Goal: Task Accomplishment & Management: Manage account settings

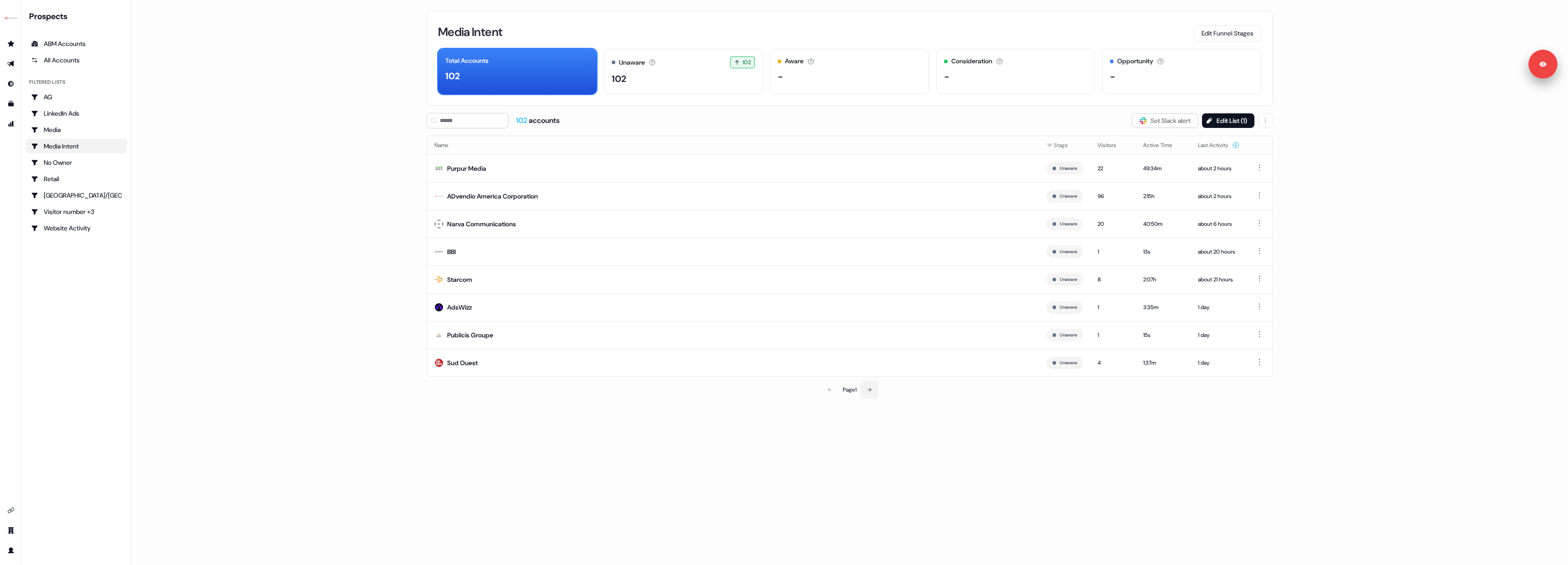
click at [876, 393] on button at bounding box center [869, 390] width 18 height 18
click at [823, 390] on button at bounding box center [830, 390] width 18 height 18
click at [866, 391] on button at bounding box center [869, 390] width 18 height 18
click at [869, 390] on icon at bounding box center [870, 390] width 5 height 5
click at [869, 391] on icon at bounding box center [870, 390] width 5 height 5
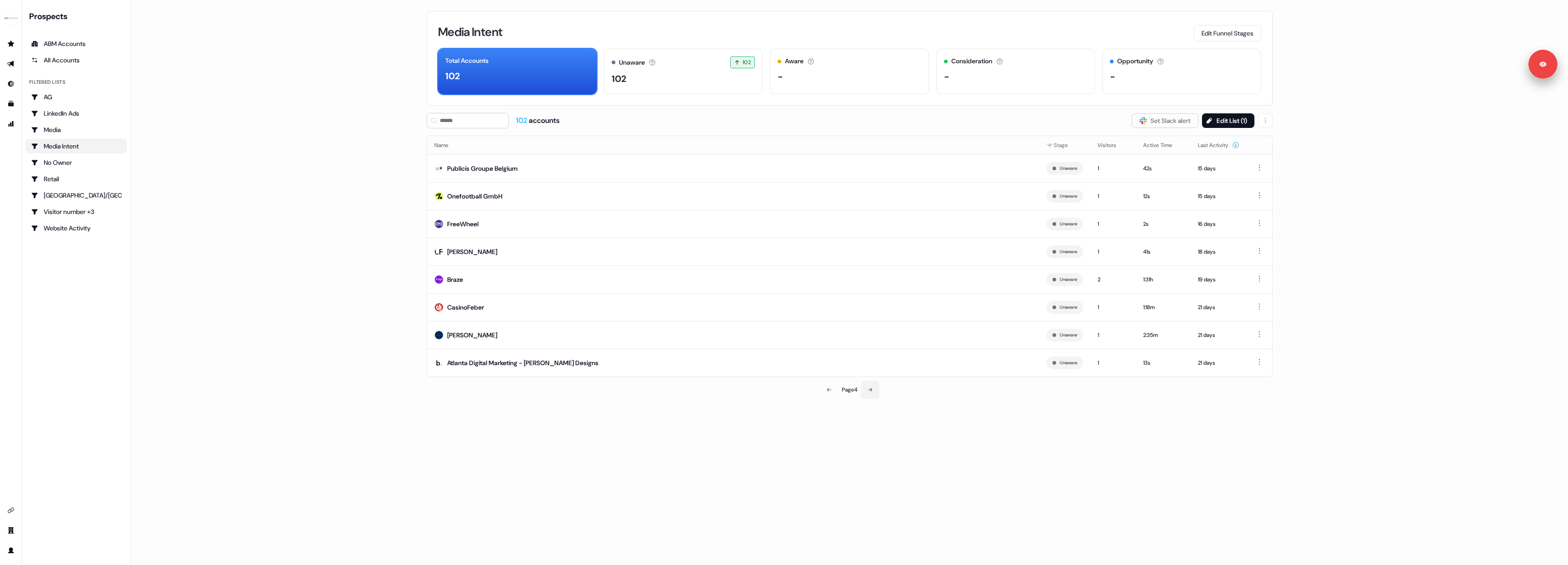
click at [869, 391] on icon at bounding box center [870, 390] width 5 height 5
click at [868, 387] on icon at bounding box center [870, 390] width 5 height 5
click at [878, 393] on button at bounding box center [870, 390] width 18 height 18
click at [874, 390] on button at bounding box center [870, 390] width 18 height 18
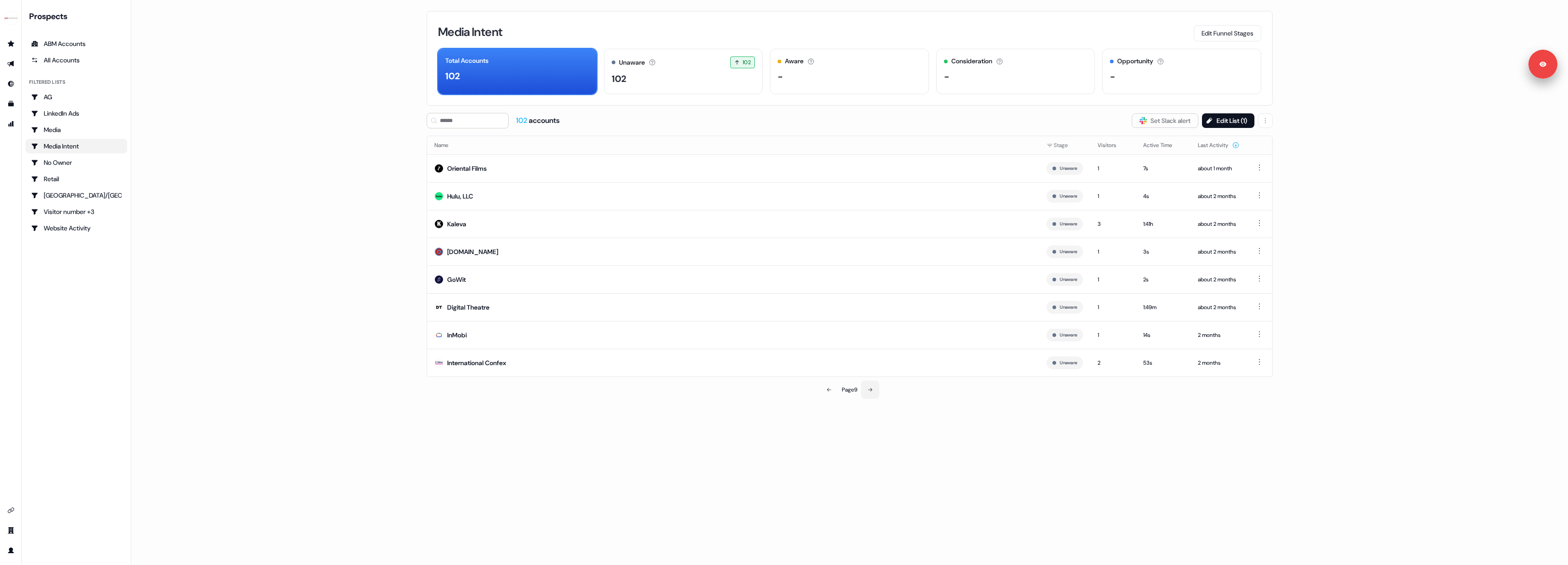
click at [873, 391] on icon at bounding box center [870, 390] width 5 height 5
click at [873, 391] on icon at bounding box center [871, 390] width 5 height 5
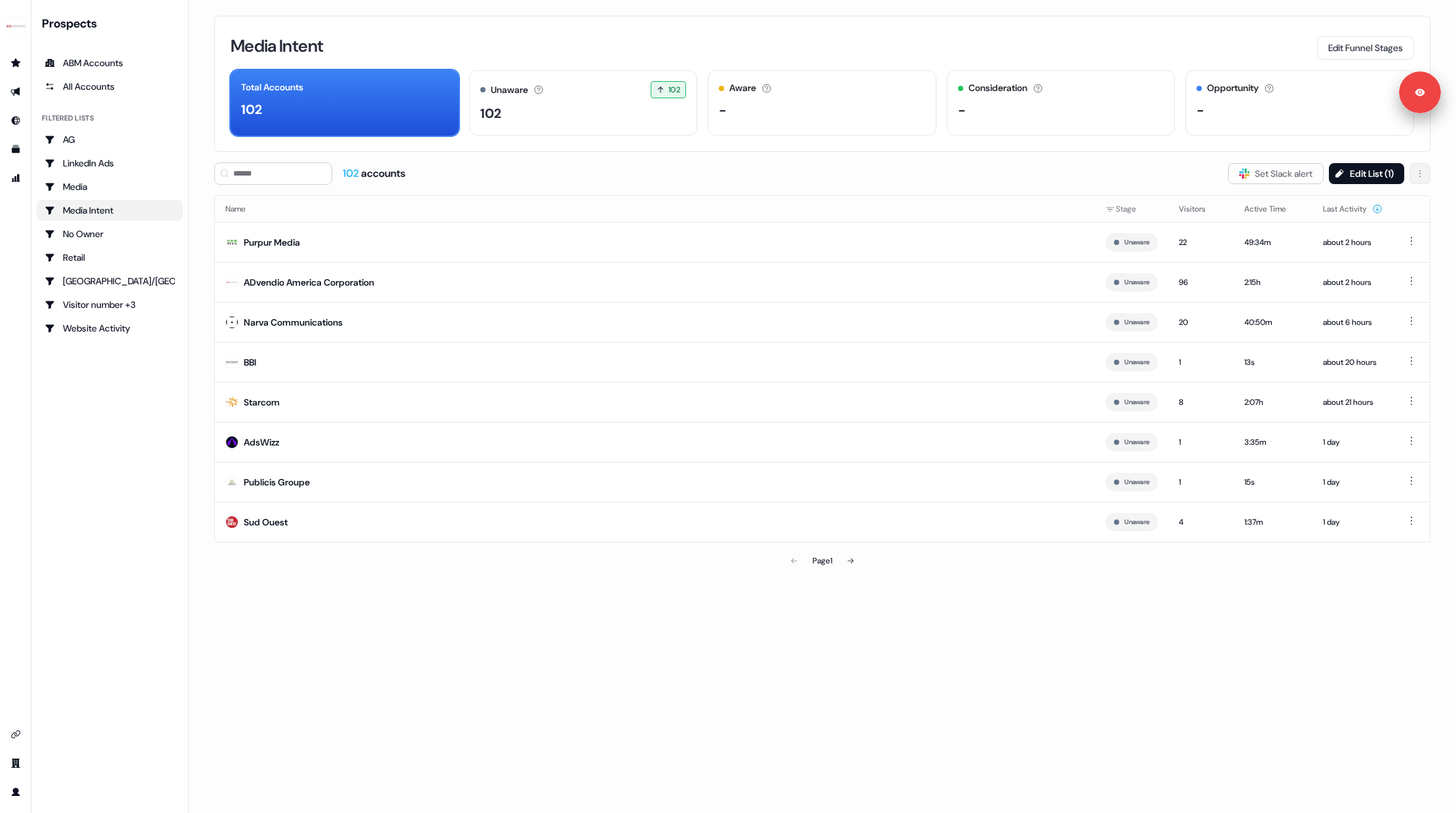
click at [1418, 176] on html "For the best experience switch devices to a bigger screen. Go to Userled.io Pro…" at bounding box center [728, 406] width 1456 height 813
click at [1188, 167] on html "For the best experience switch devices to a bigger screen. Go to Userled.io Pro…" at bounding box center [728, 406] width 1456 height 813
click at [1374, 165] on button "Edit List ( 1 )" at bounding box center [1367, 173] width 75 height 21
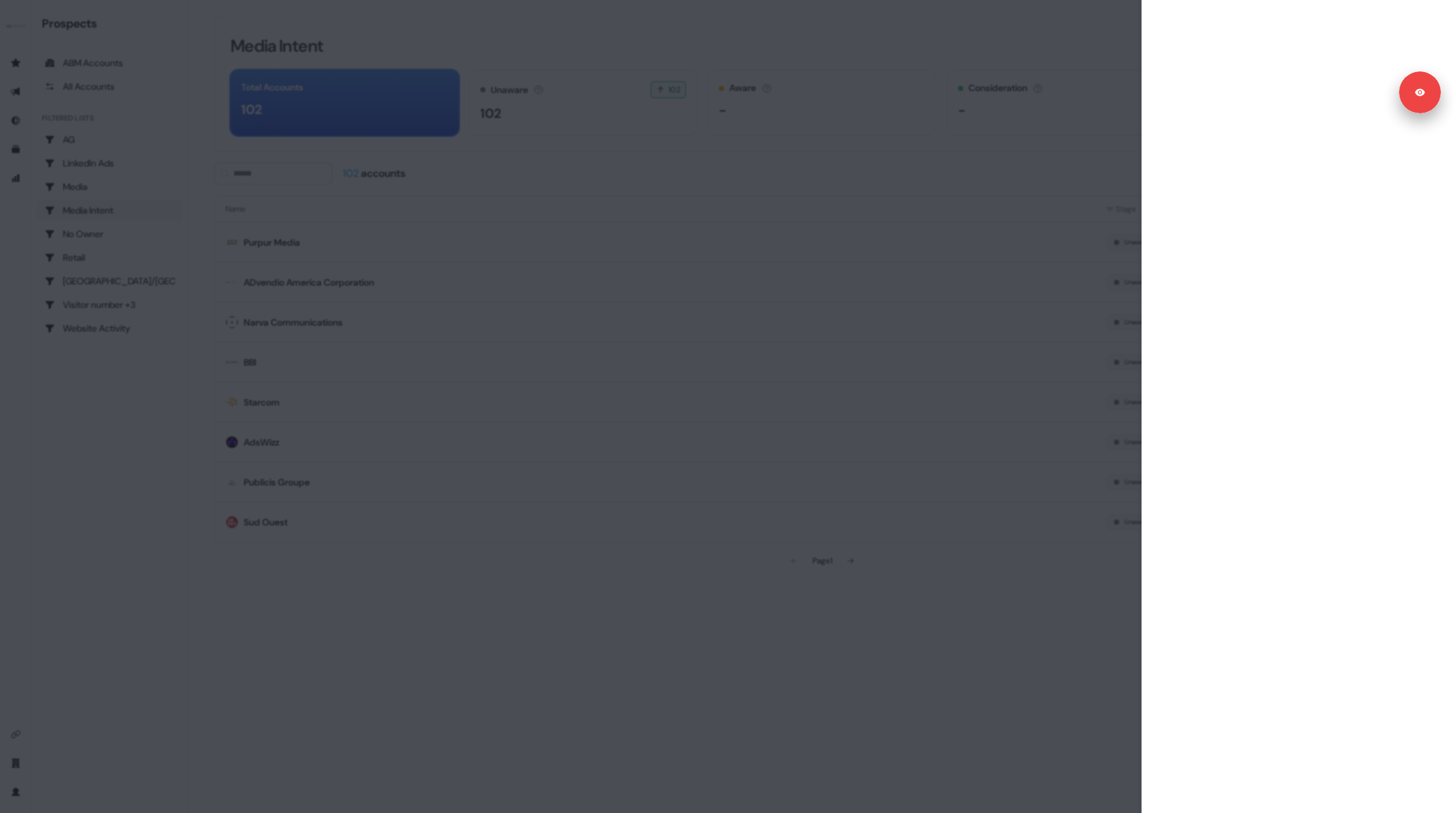
click at [1058, 220] on div at bounding box center [728, 406] width 1456 height 813
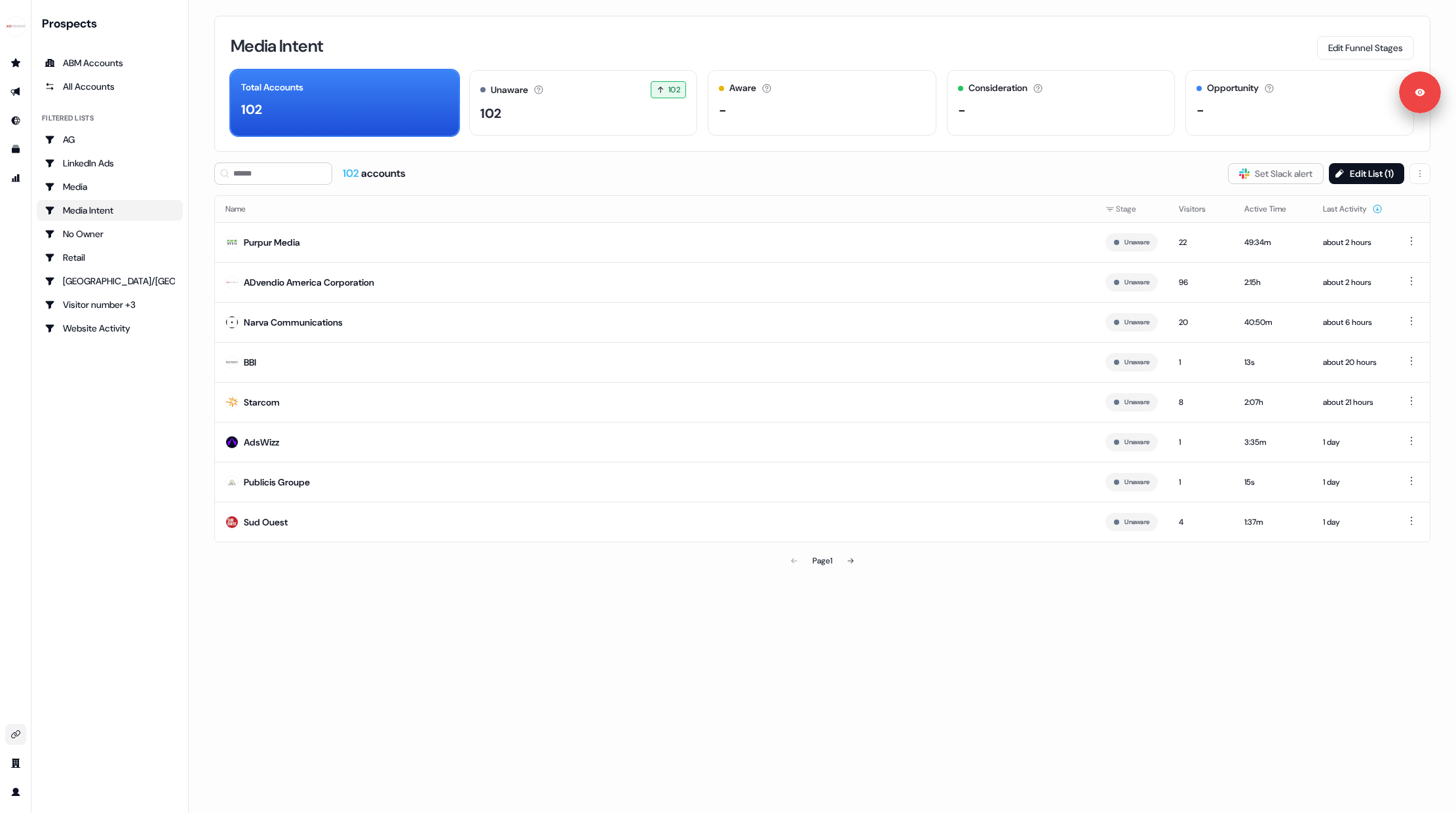
click at [12, 739] on icon "Go to integrations" at bounding box center [16, 734] width 10 height 11
click at [13, 29] on img "side nav menu" at bounding box center [16, 26] width 21 height 21
click at [55, 109] on div "Logout" at bounding box center [67, 109] width 124 height 24
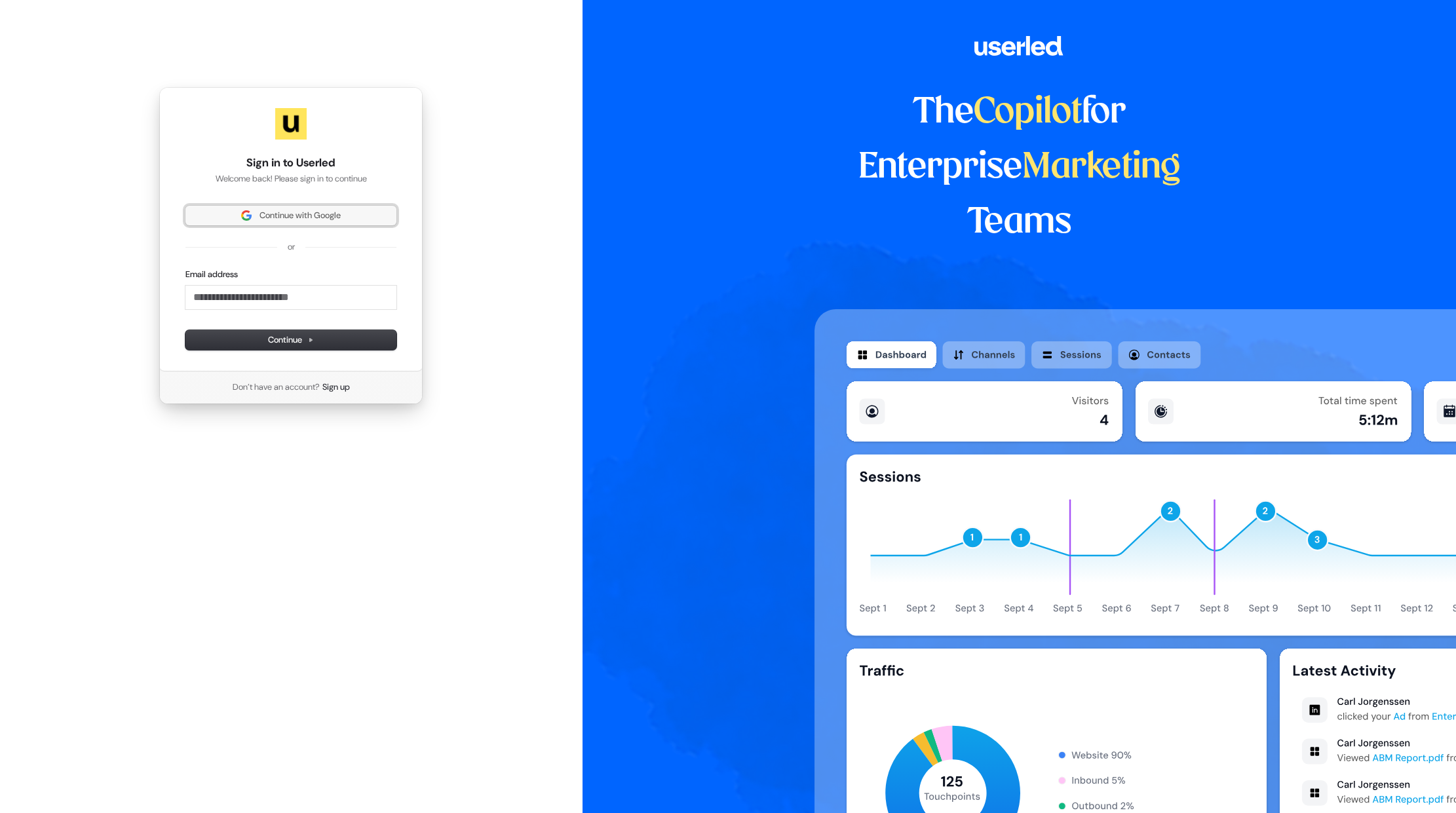
click at [312, 209] on button "Continue with Google" at bounding box center [290, 215] width 211 height 19
